Goal: Transaction & Acquisition: Subscribe to service/newsletter

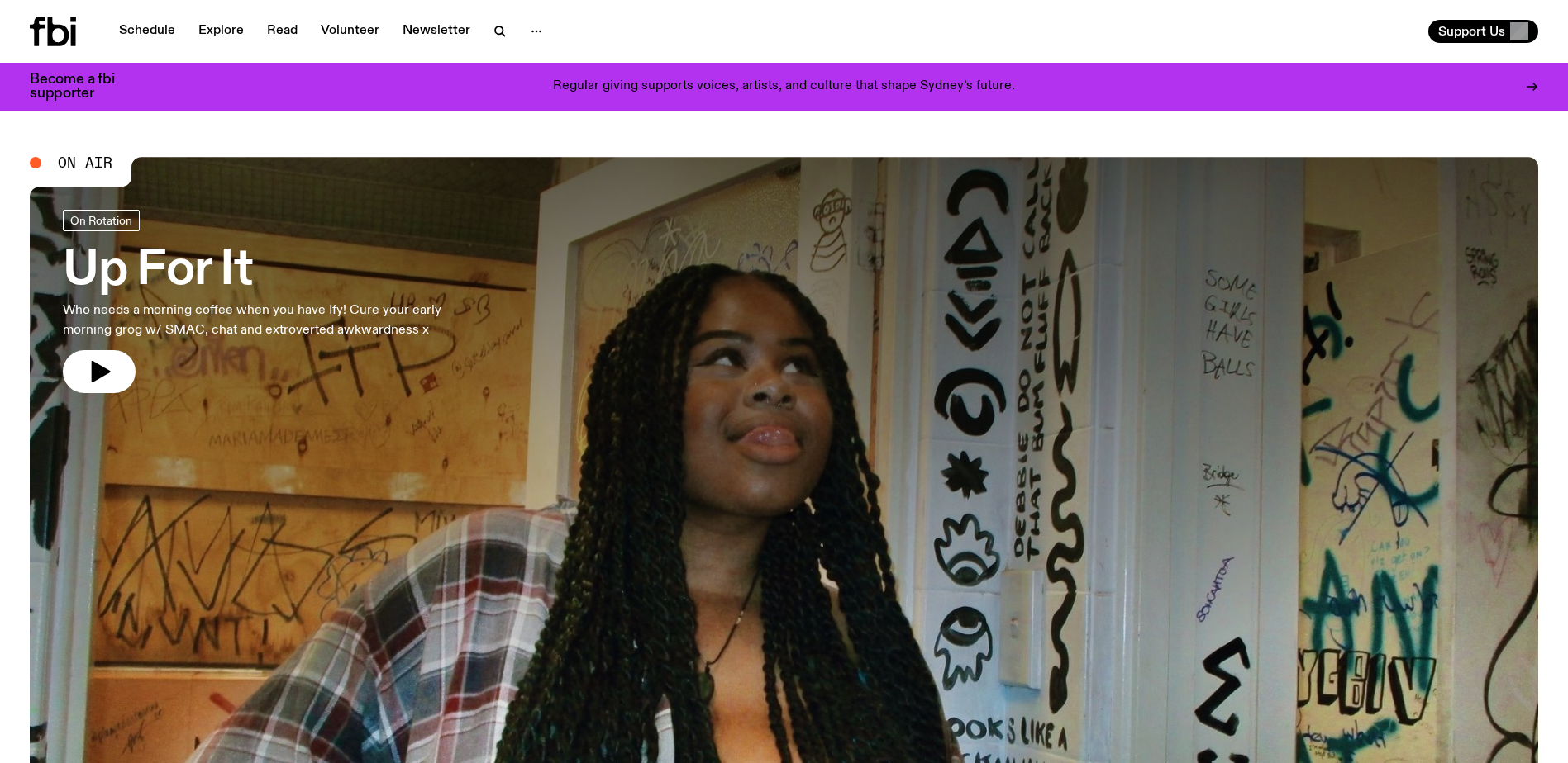
click at [75, 160] on span "On Air" at bounding box center [85, 163] width 55 height 15
click at [539, 26] on icon "button" at bounding box center [536, 31] width 20 height 20
click at [1044, 81] on div "Regular giving supports voices, artists, and culture that shape Sydney’s future." at bounding box center [784, 86] width 1270 height 28
click at [92, 366] on icon "button" at bounding box center [101, 372] width 19 height 22
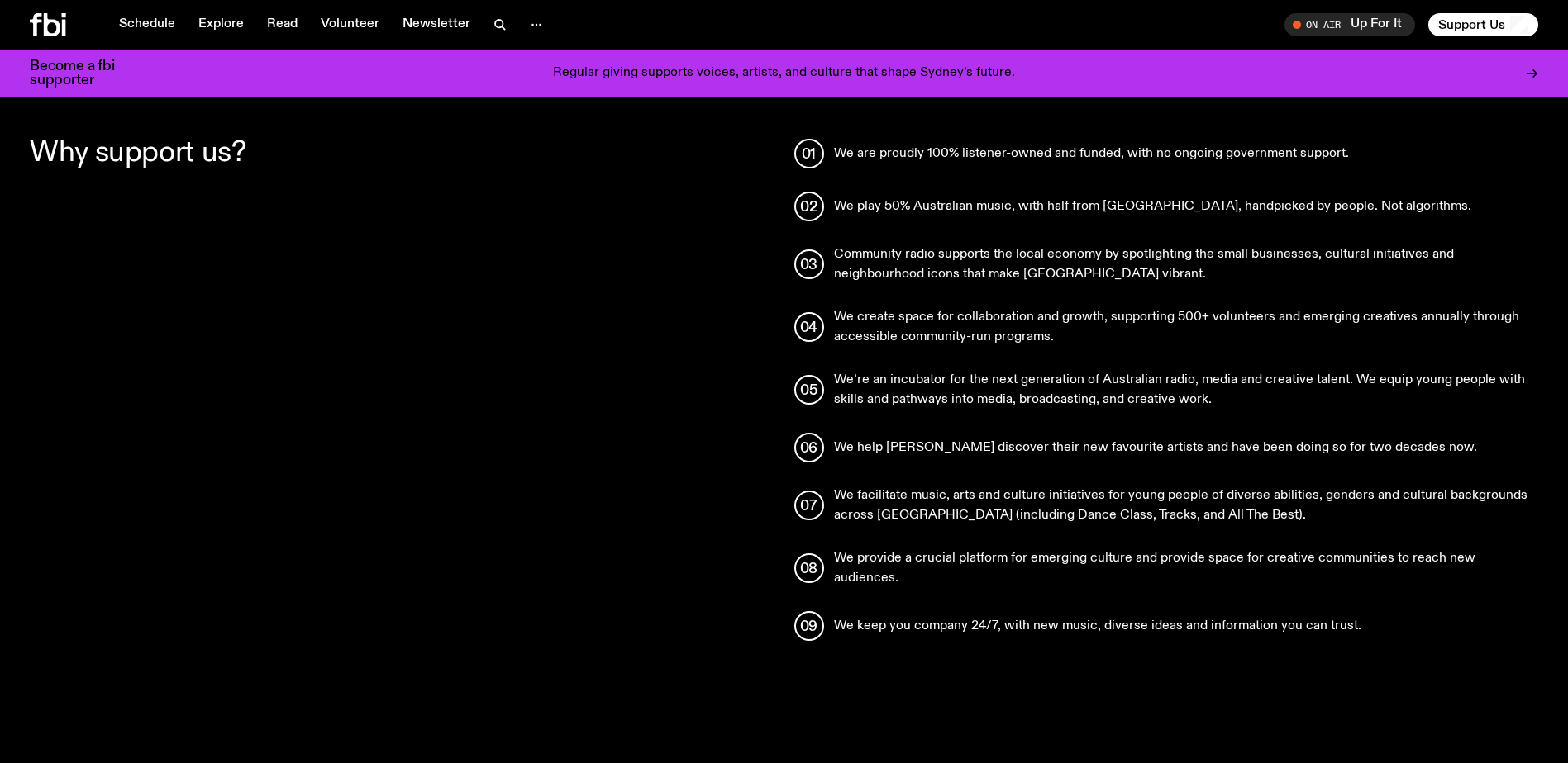
scroll to position [733, 0]
